Goal: Communication & Community: Answer question/provide support

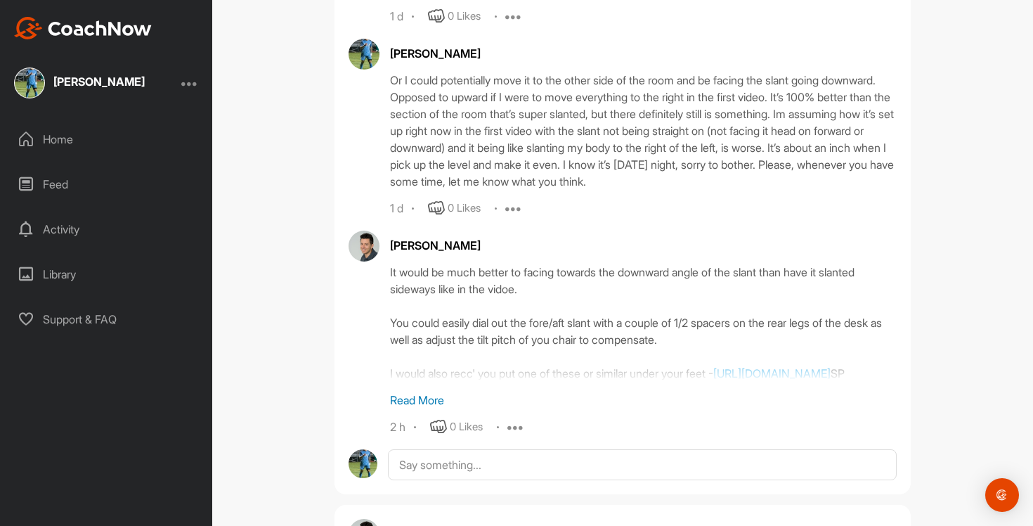
scroll to position [819, 0]
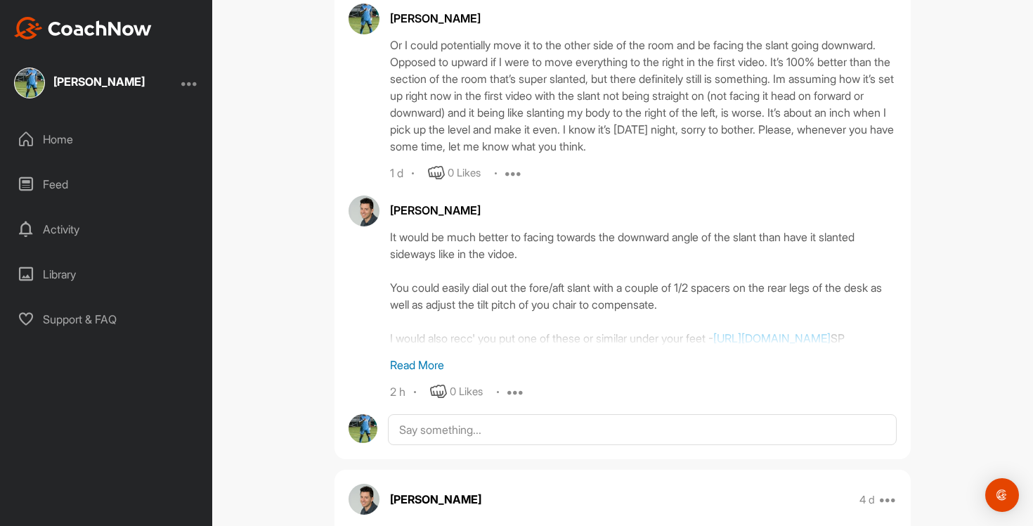
click at [814, 339] on div "It would be much better to facing towards the downward angle of the slant than …" at bounding box center [643, 287] width 507 height 118
click at [415, 373] on p "Read More" at bounding box center [643, 364] width 507 height 17
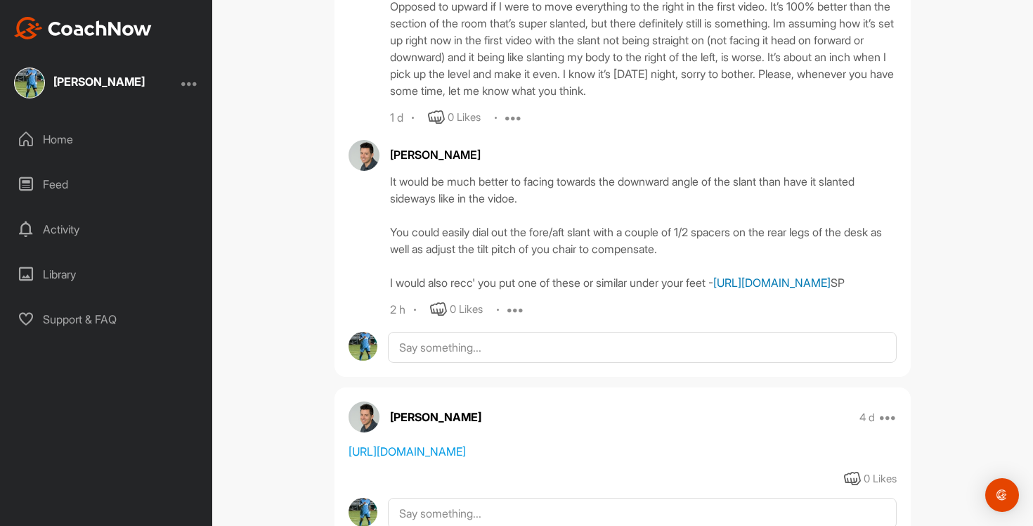
scroll to position [893, 0]
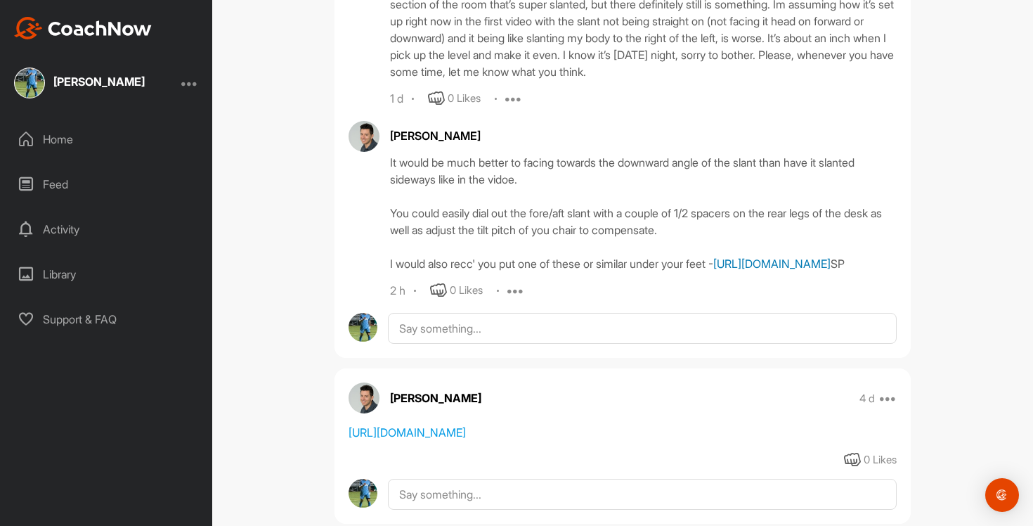
click at [713, 271] on link "[URL][DOMAIN_NAME]" at bounding box center [771, 264] width 117 height 14
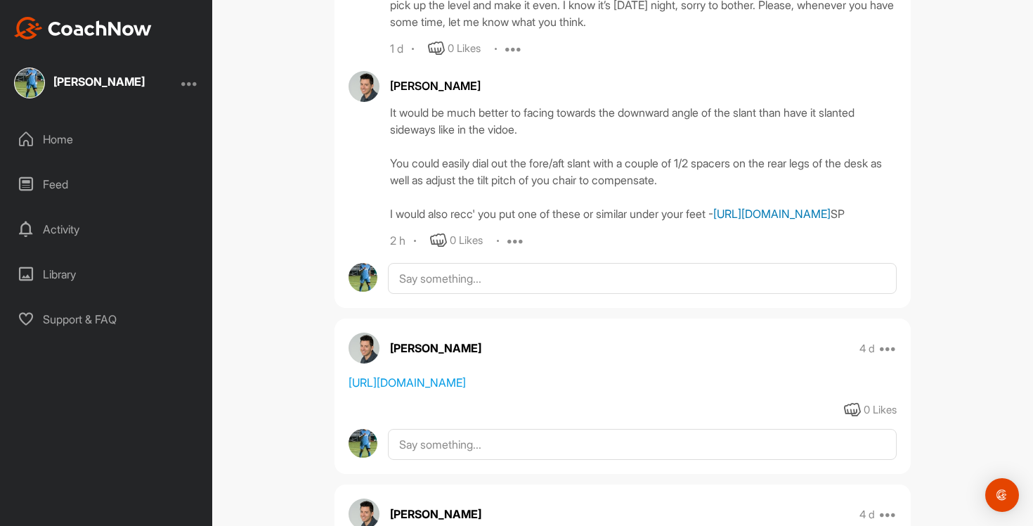
scroll to position [944, 0]
click at [445, 248] on icon at bounding box center [438, 239] width 17 height 17
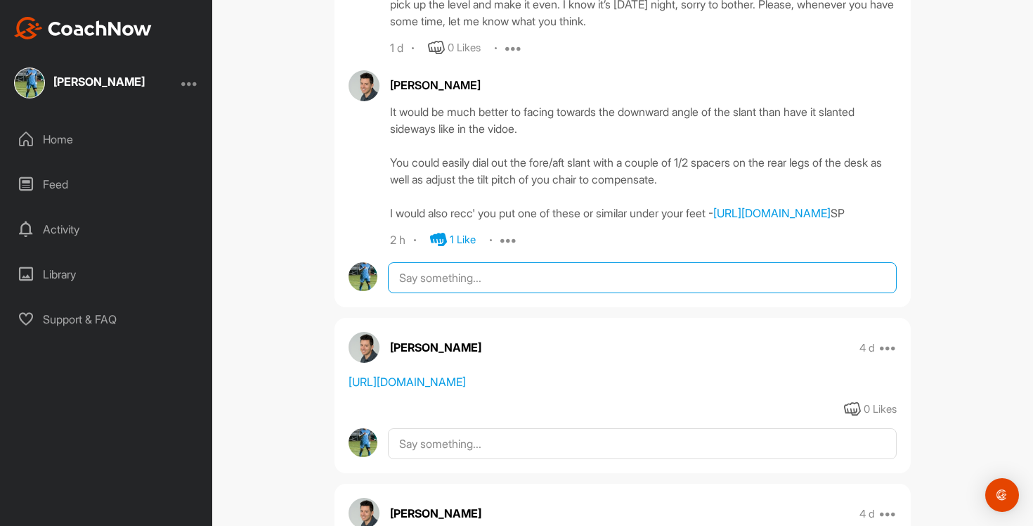
click at [470, 293] on textarea at bounding box center [642, 277] width 509 height 31
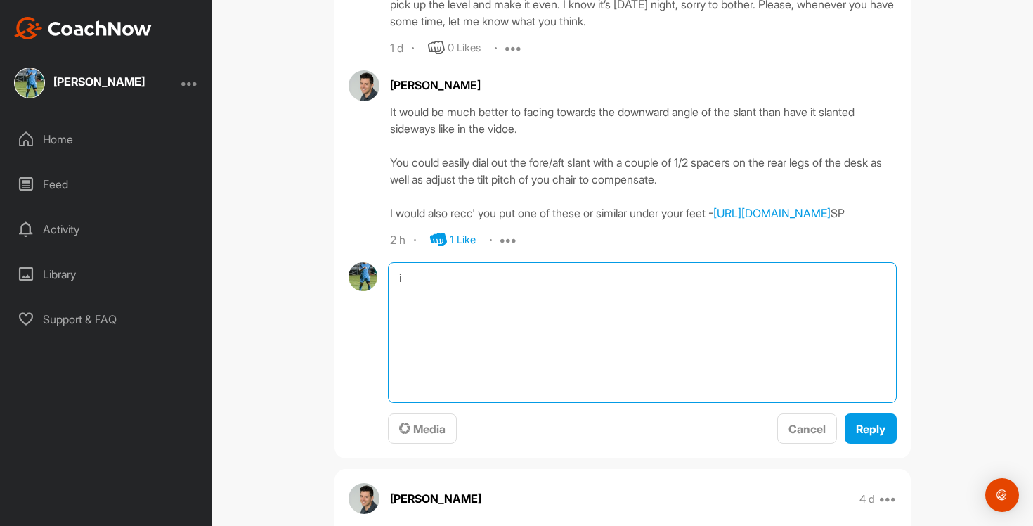
type textarea "i"
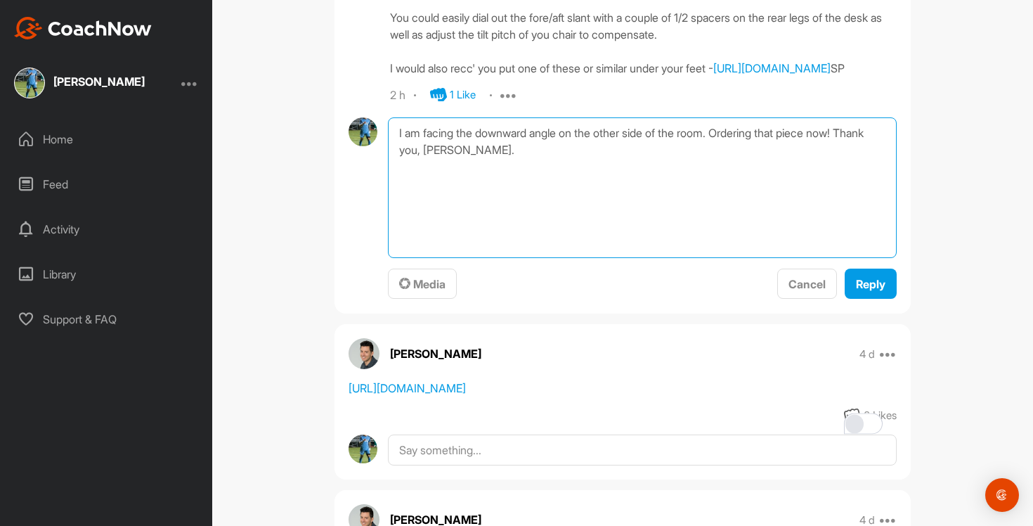
scroll to position [1092, 0]
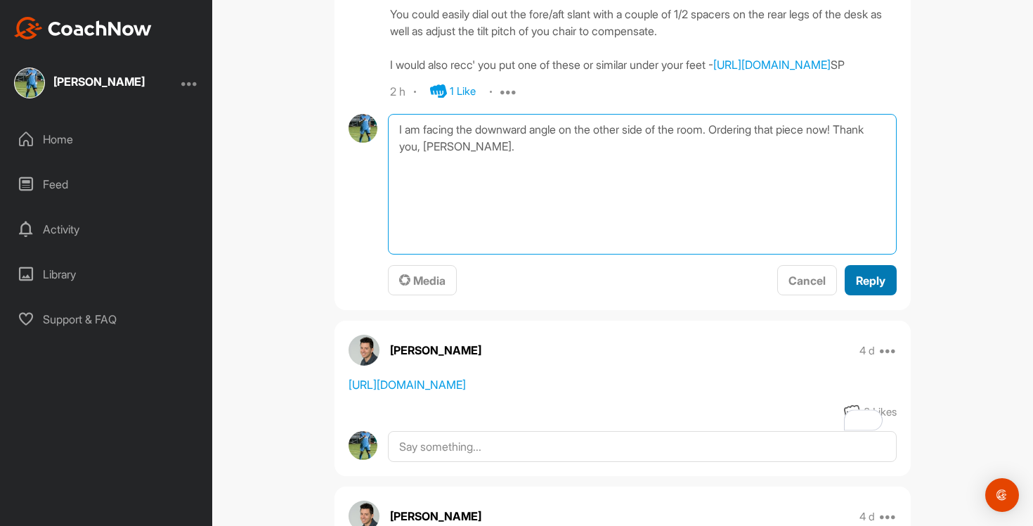
type textarea "I am facing the downward angle on the other side of the room. Ordering that pie…"
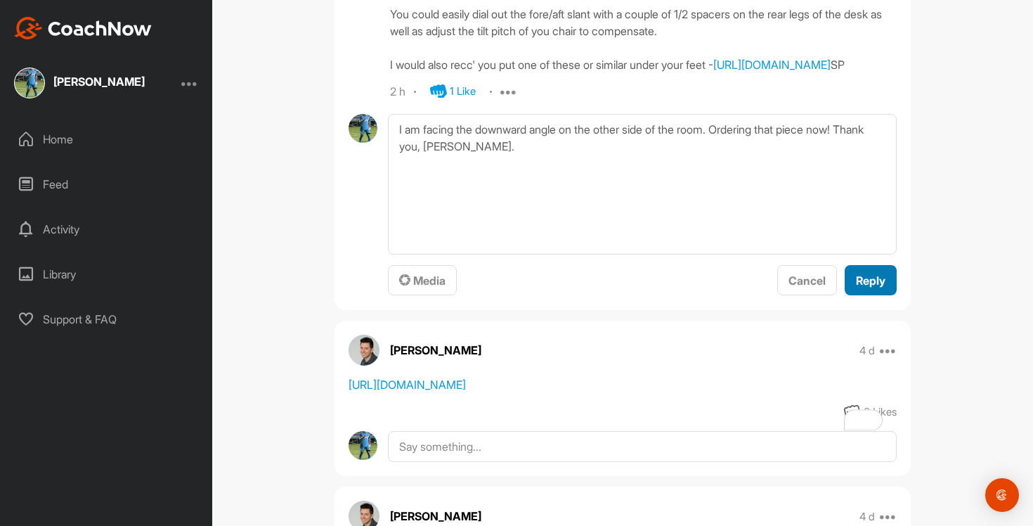
click at [862, 295] on button "Reply" at bounding box center [871, 280] width 52 height 30
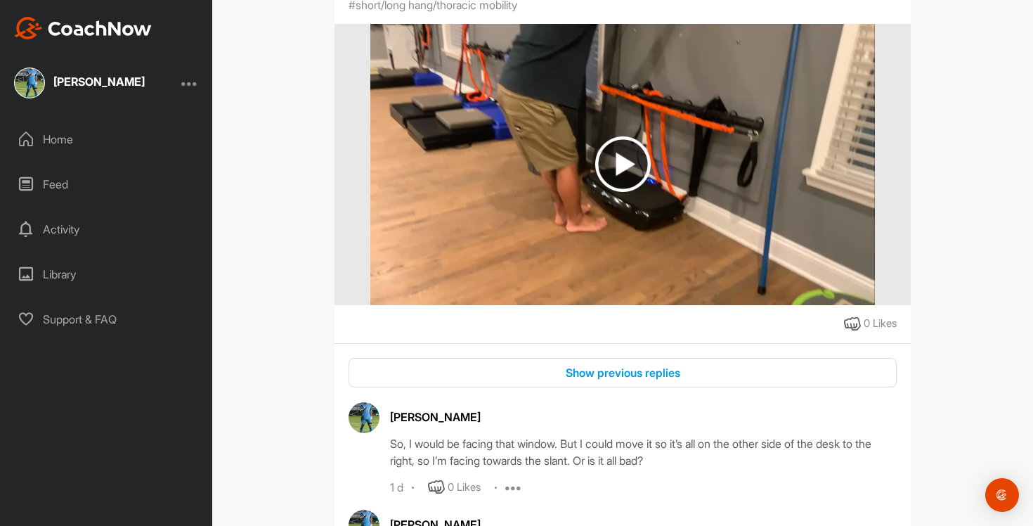
scroll to position [0, 0]
